Goal: Task Accomplishment & Management: Manage account settings

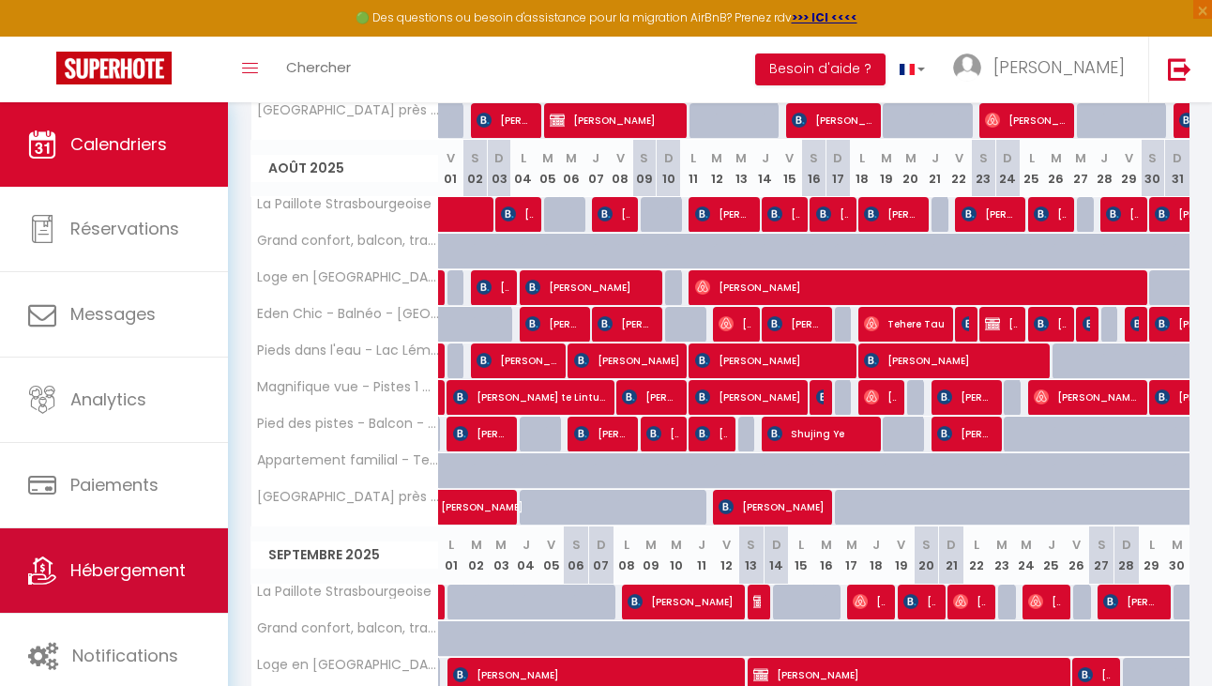
scroll to position [722, 0]
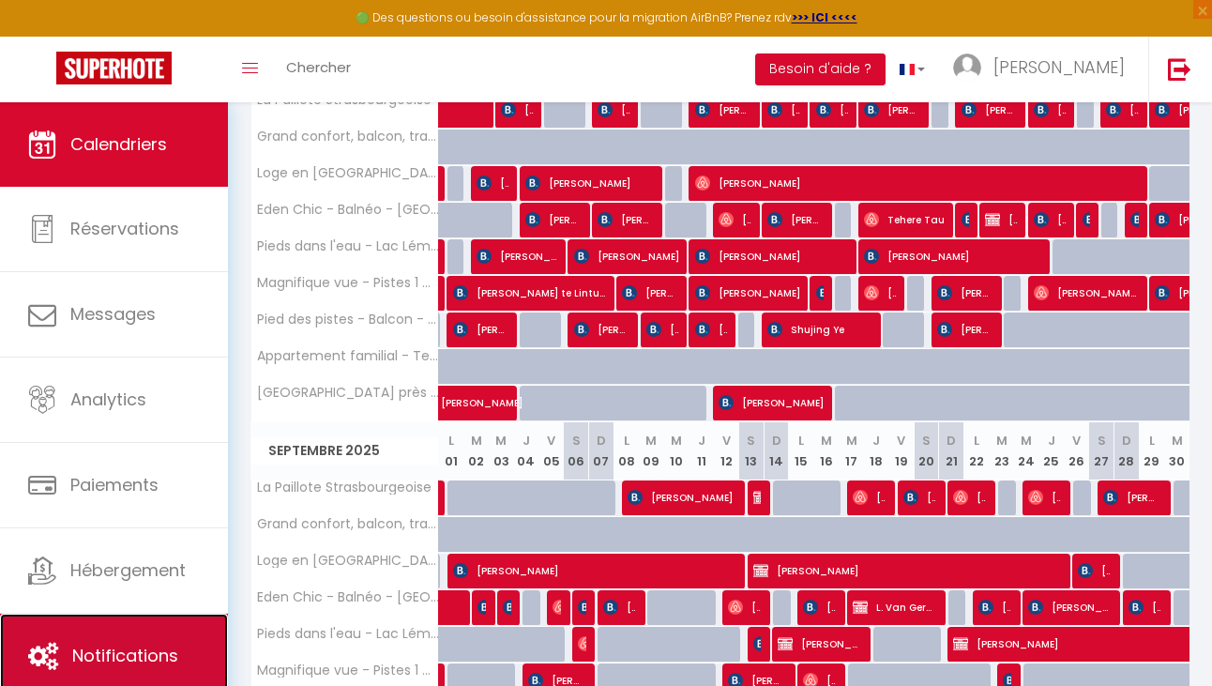
click at [136, 664] on span "Notifications" at bounding box center [125, 655] width 106 height 23
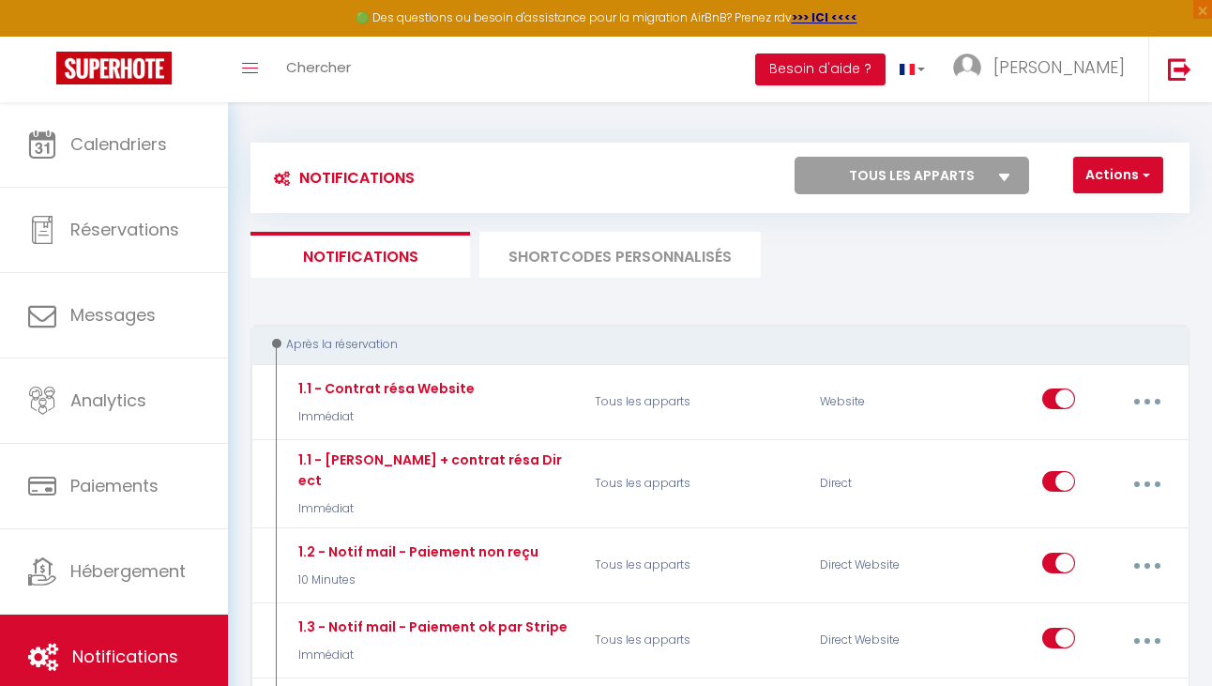
click at [561, 267] on li "SHORTCODES PERSONNALISÉS" at bounding box center [621, 255] width 282 height 46
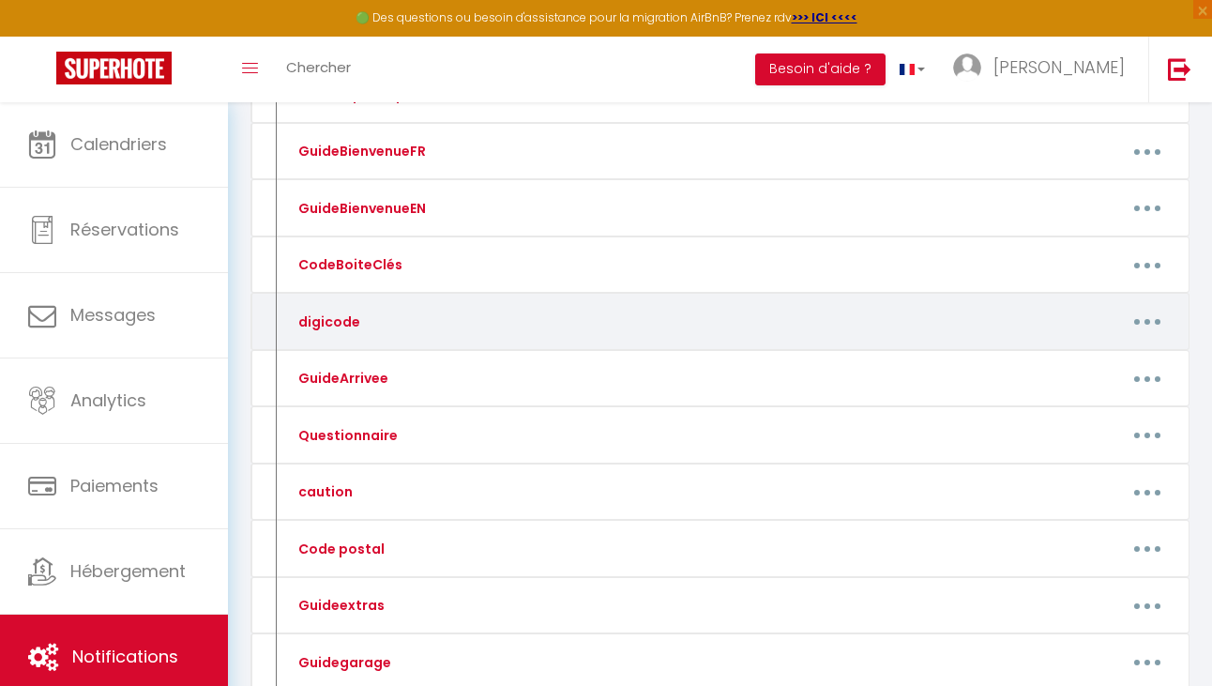
scroll to position [560, 0]
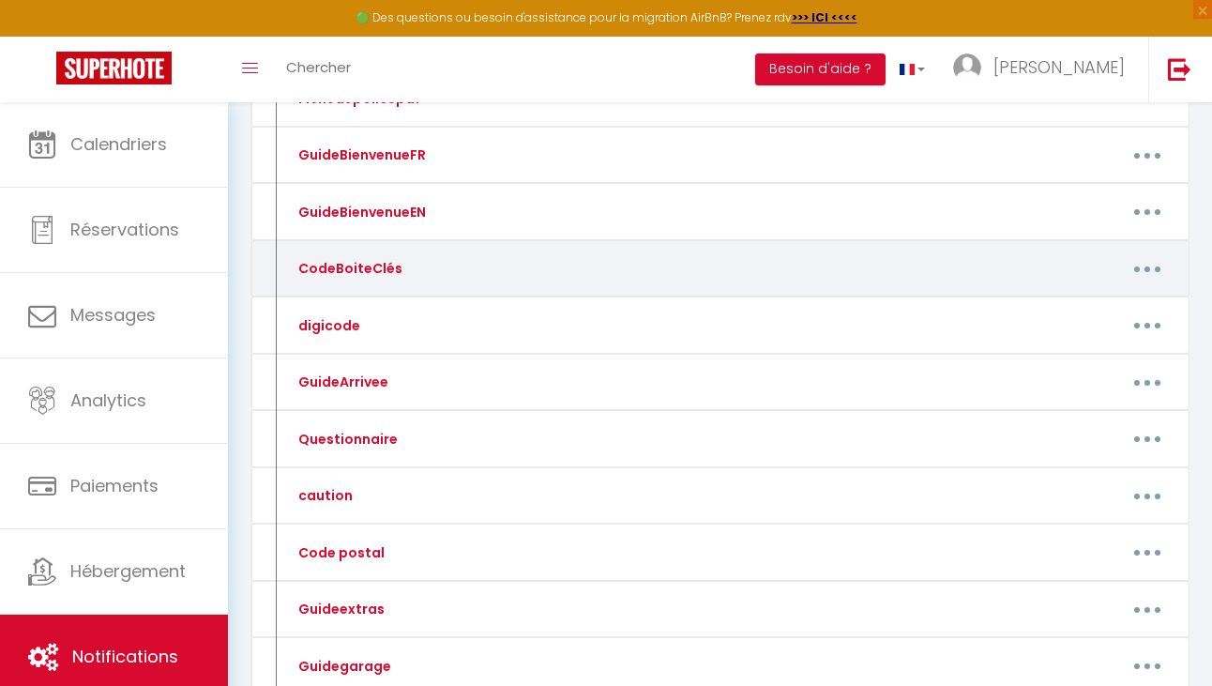
click at [1157, 272] on button "button" at bounding box center [1148, 269] width 50 height 36
click at [1050, 310] on link "Editer" at bounding box center [1097, 314] width 139 height 32
type input "CodeBoiteClés"
type textarea "Code Boite à clé"
type textarea "0811"
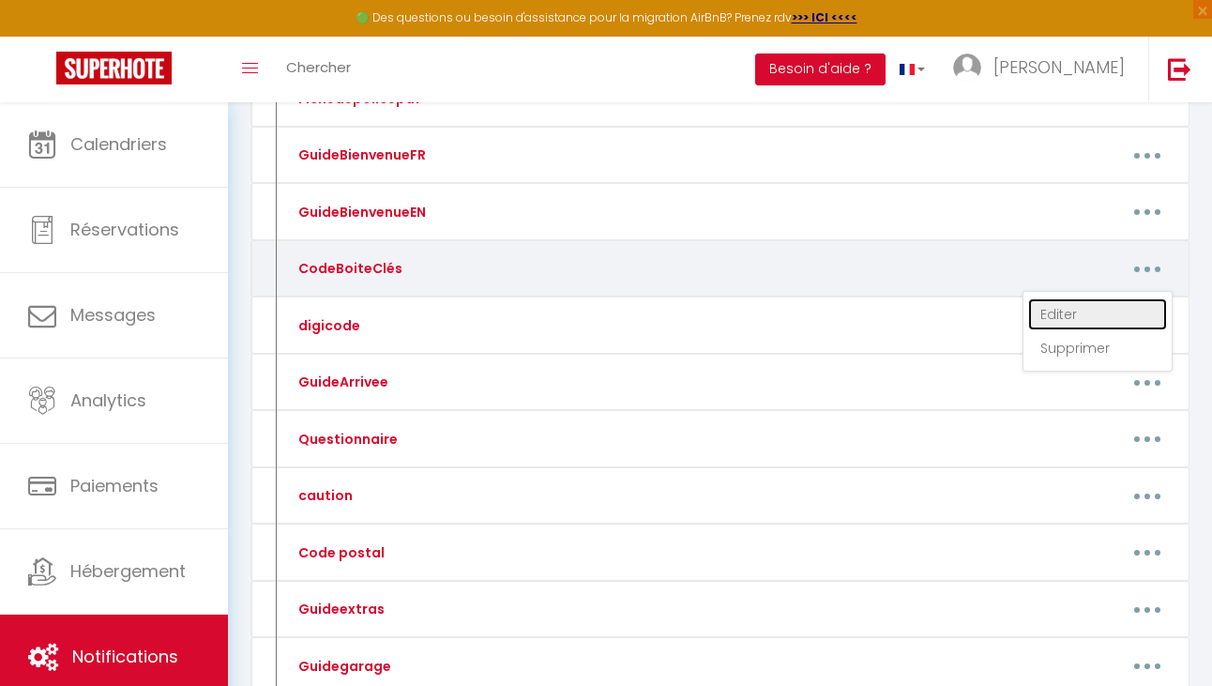
type textarea "0803"
type textarea "0912"
type textarea "1995"
type textarea "5787"
type textarea "2201"
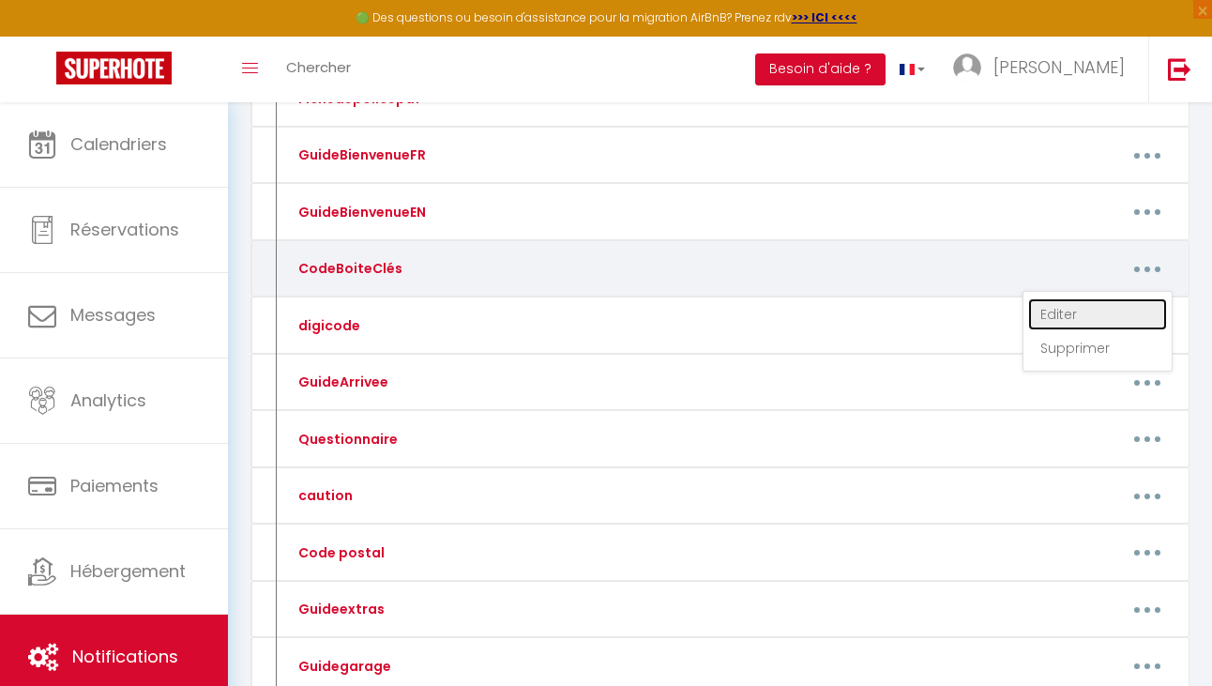
type textarea "2411"
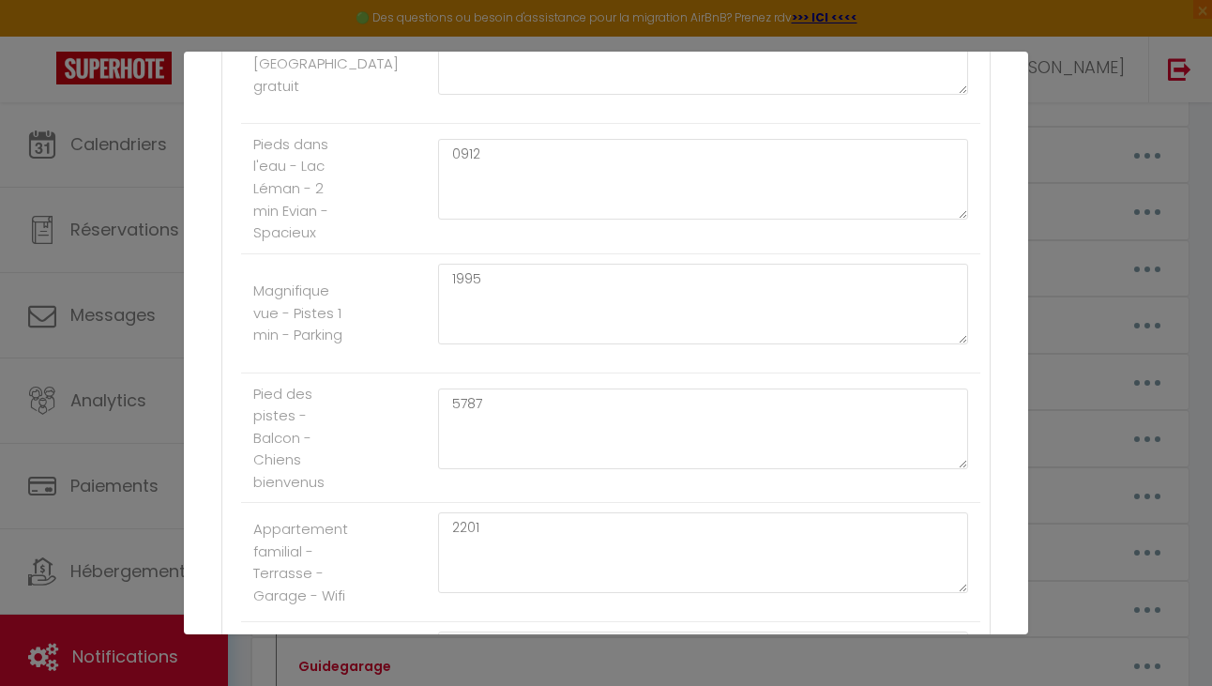
scroll to position [848, 0]
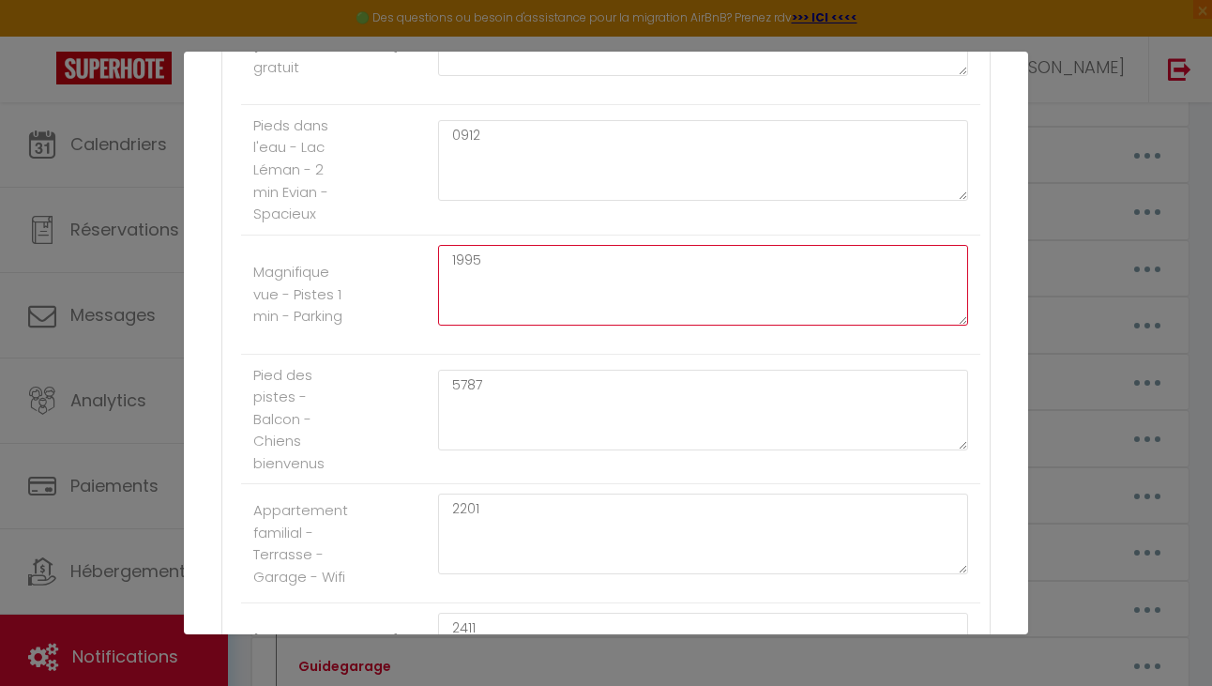
click at [645, 297] on textarea "1995" at bounding box center [703, 285] width 530 height 81
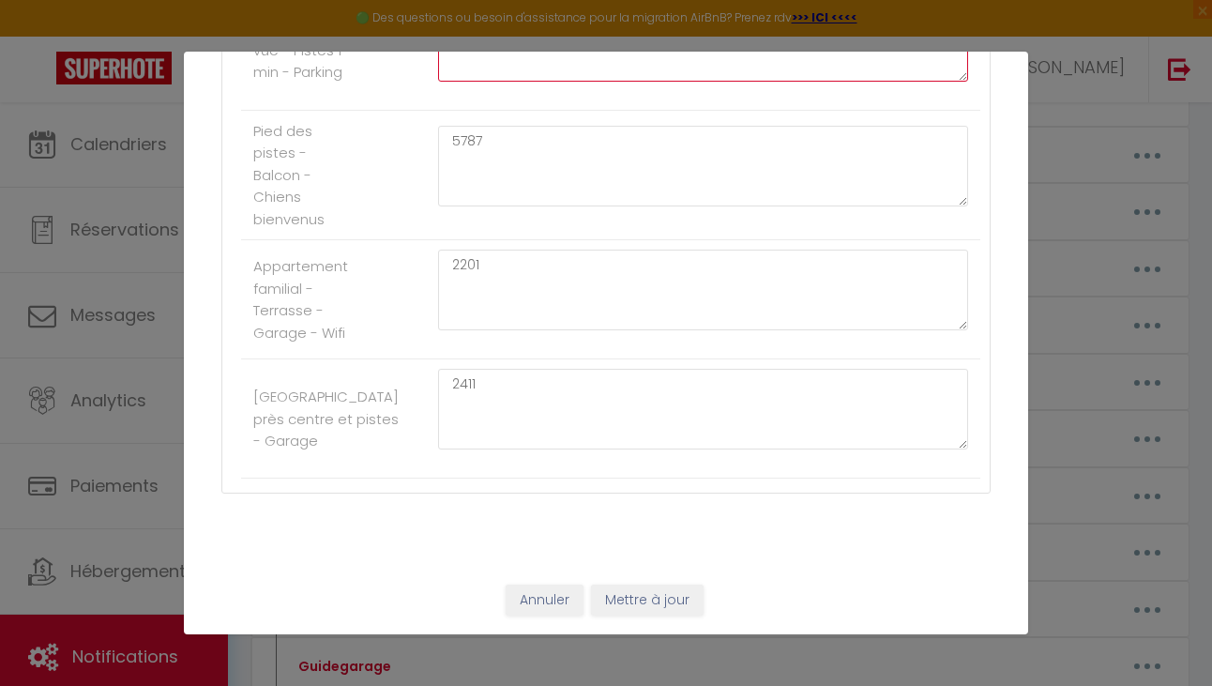
type textarea "2023"
click at [661, 598] on button "Mettre à jour" at bounding box center [647, 601] width 113 height 32
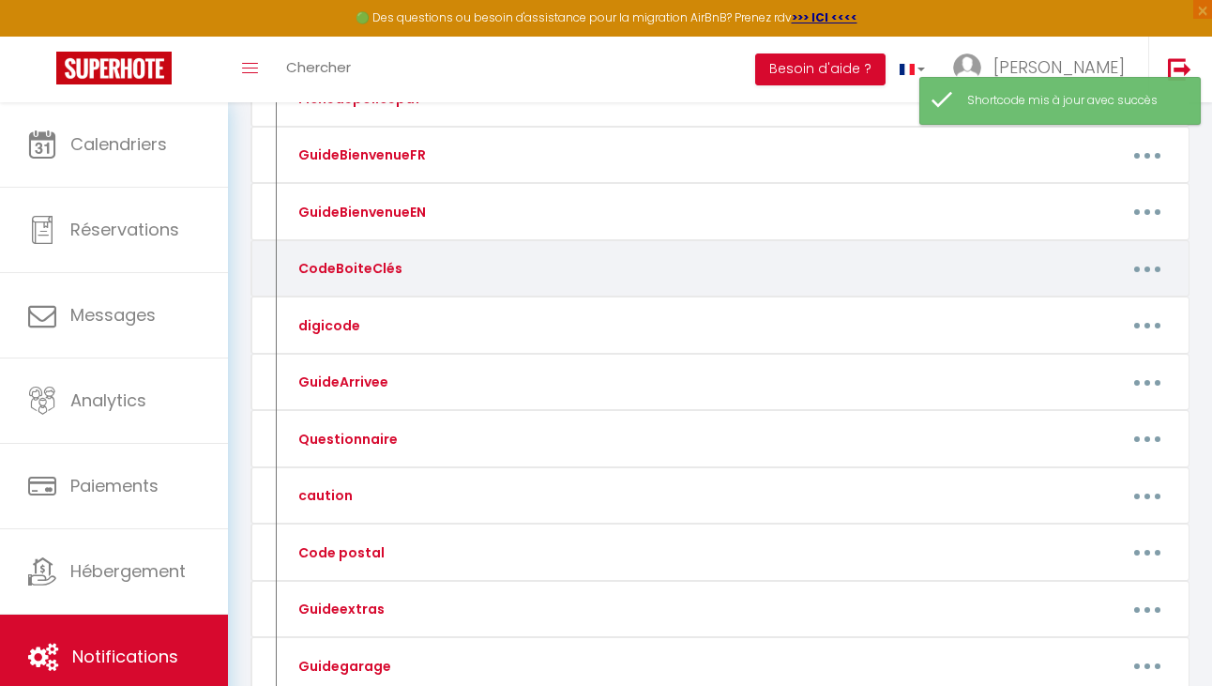
click at [1158, 270] on button "button" at bounding box center [1148, 269] width 50 height 36
click at [1085, 309] on link "Editer" at bounding box center [1097, 314] width 139 height 32
type input "CodeBoiteClés"
type textarea "Code Boite à clé"
type textarea "0811"
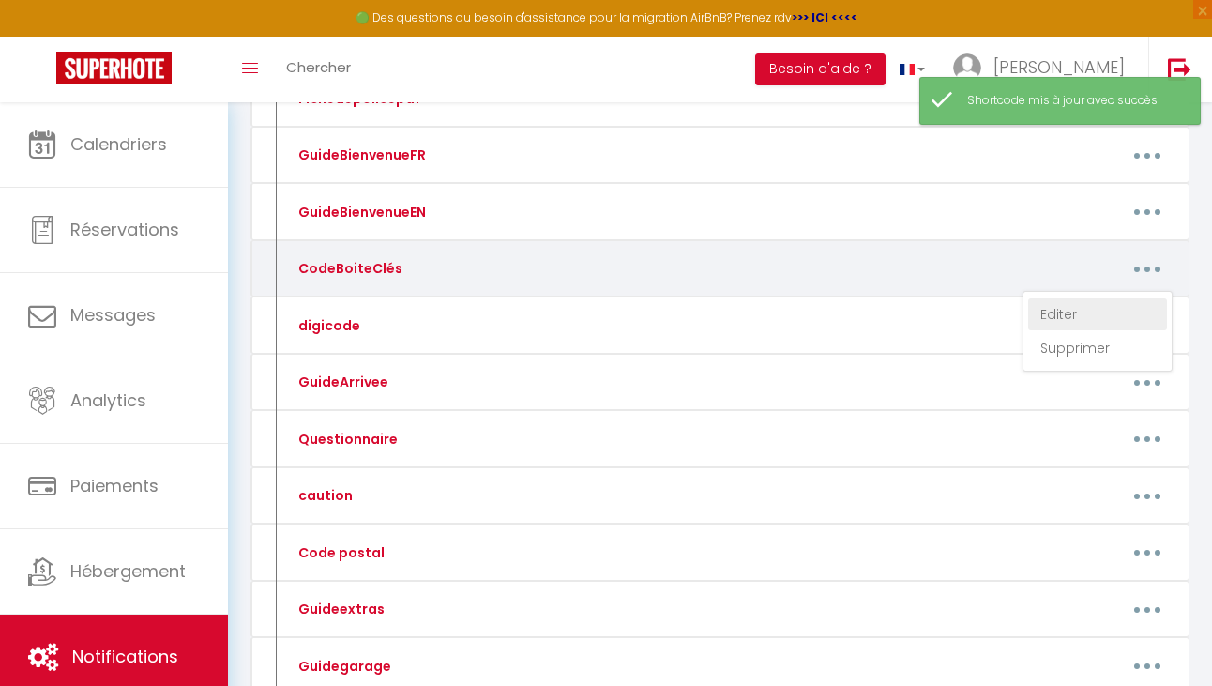
type textarea "0803"
type textarea "0912"
type textarea "2023"
type textarea "5787"
type textarea "2201"
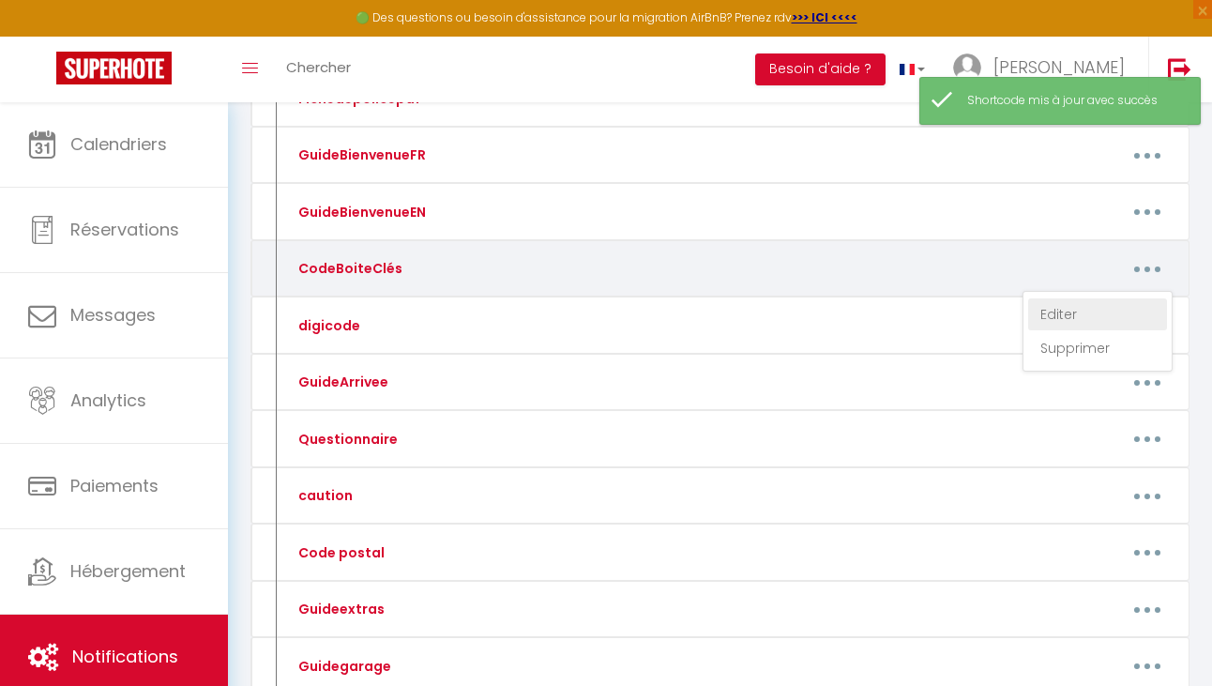
type textarea "2411"
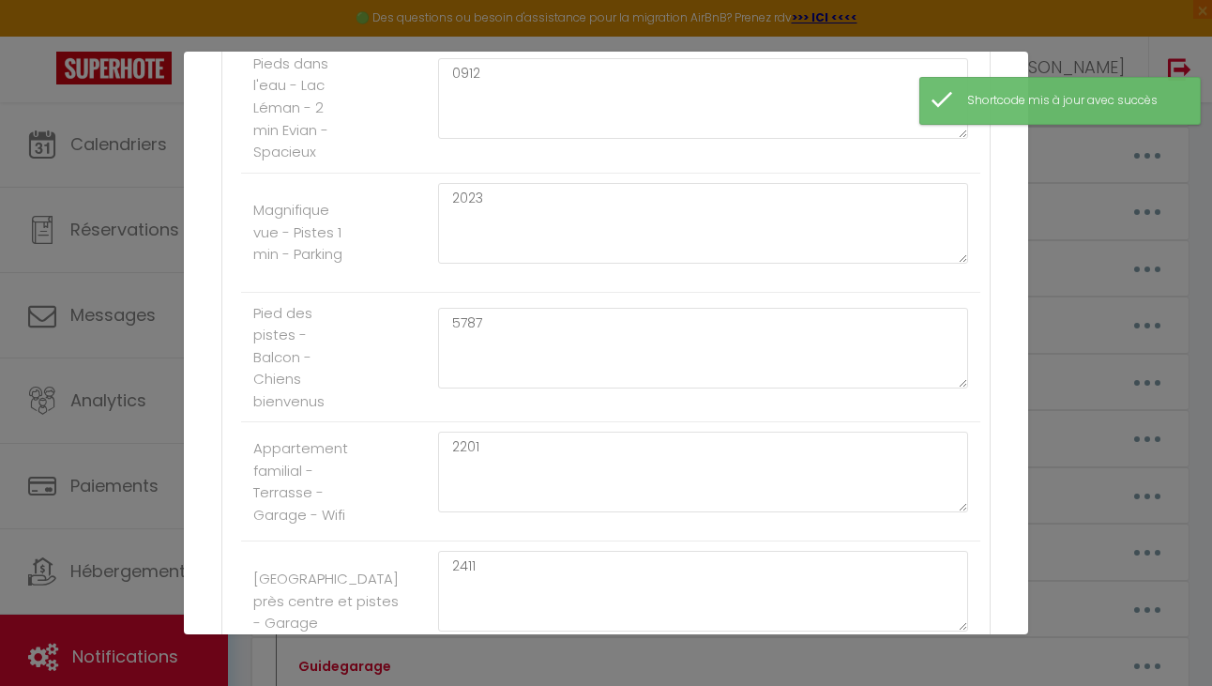
scroll to position [882, 0]
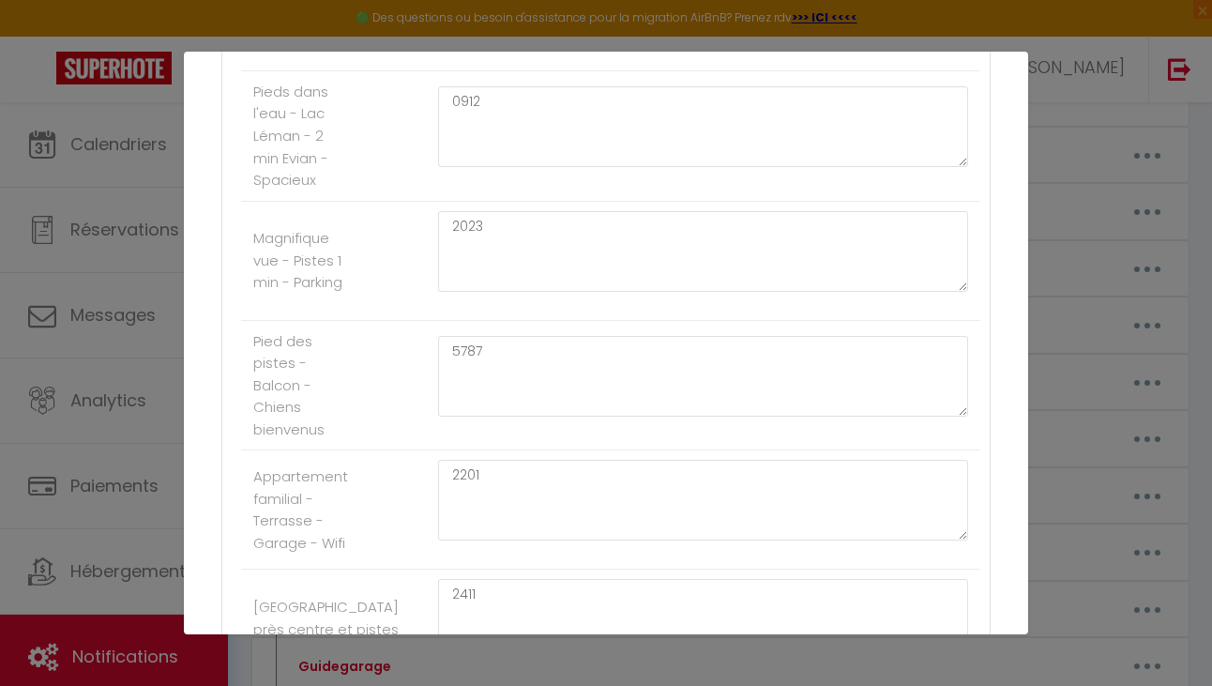
click at [545, 658] on div "Mettre à jour le code court personnalisé × Nom * CodeBoiteClés Contenu * Code B…" at bounding box center [606, 343] width 845 height 686
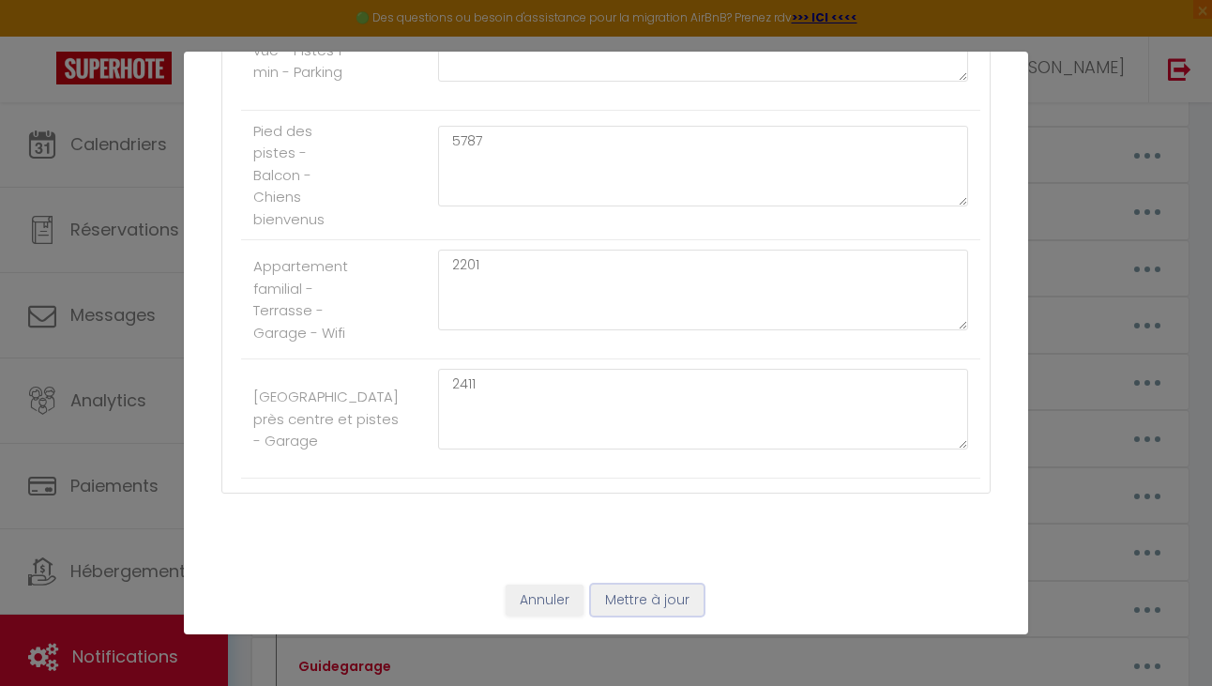
click at [628, 607] on button "Mettre à jour" at bounding box center [647, 601] width 113 height 32
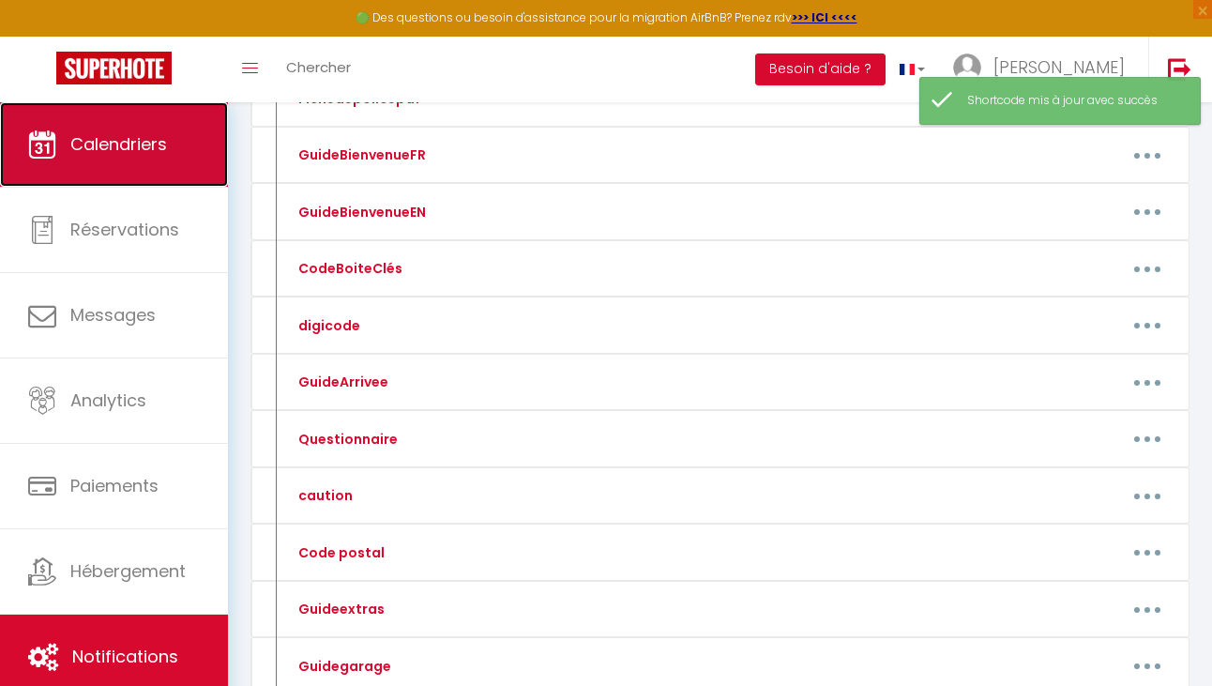
click at [145, 139] on span "Calendriers" at bounding box center [118, 143] width 97 height 23
